Goal: Information Seeking & Learning: Learn about a topic

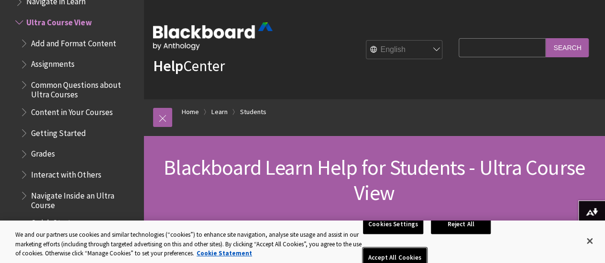
click at [426, 249] on button "Accept All Cookies" at bounding box center [395, 259] width 64 height 20
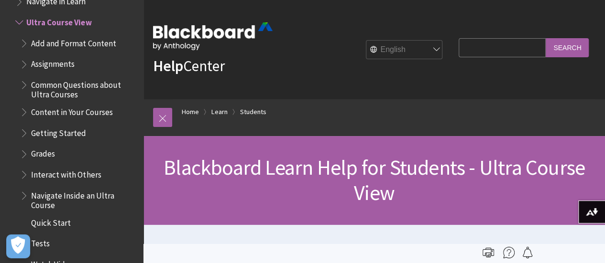
click at [254, 218] on div "Blackboard Learn Help for Students - Ultra Course View" at bounding box center [373, 180] width 461 height 89
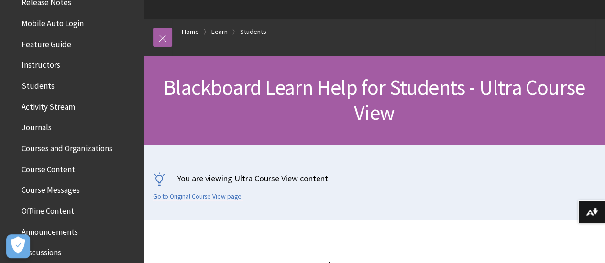
scroll to position [163, 0]
click at [33, 167] on span "Course Content" at bounding box center [49, 167] width 54 height 13
